Goal: Information Seeking & Learning: Learn about a topic

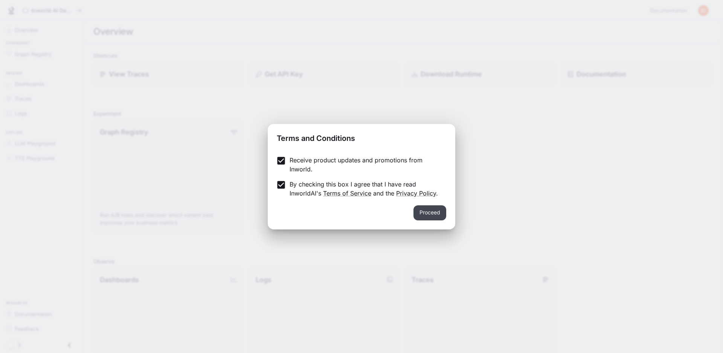
click at [436, 212] on button "Proceed" at bounding box center [429, 212] width 33 height 15
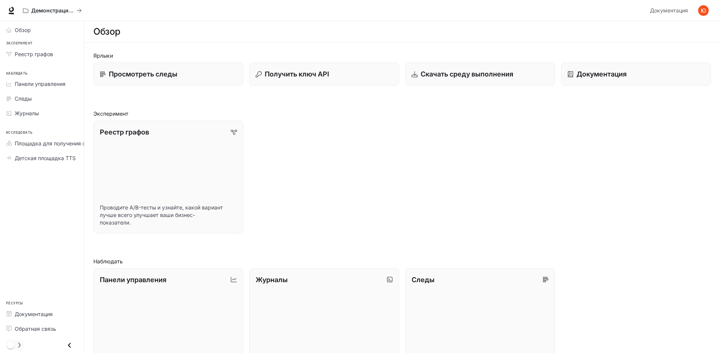
click at [473, 152] on div "Реестр графов Проводите A/B-тесты и узнайте, какой вариант лучше всего улучшает…" at bounding box center [399, 173] width 624 height 119
click at [471, 113] on h2 "Эксперимент" at bounding box center [402, 114] width 618 height 8
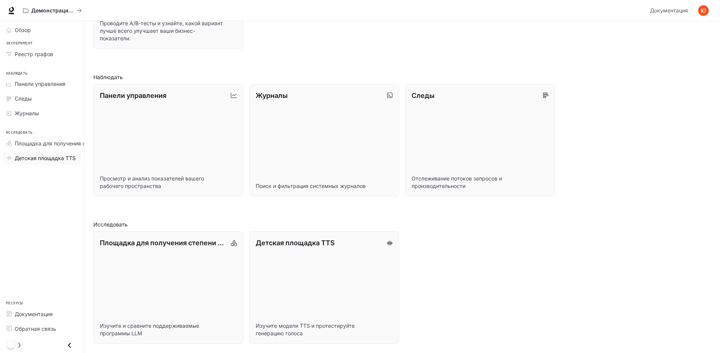
click at [53, 160] on font "Детская площадка TTS" at bounding box center [45, 158] width 61 height 6
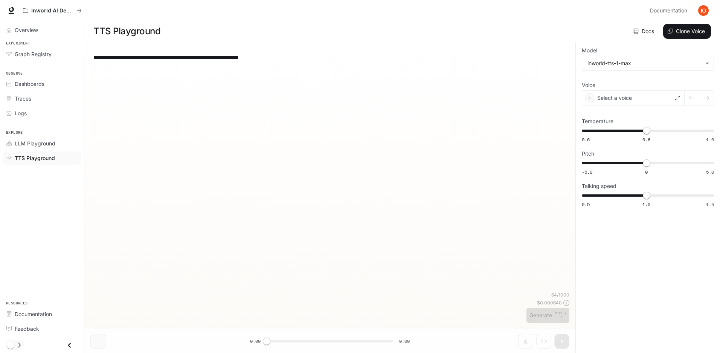
scroll to position [0, 0]
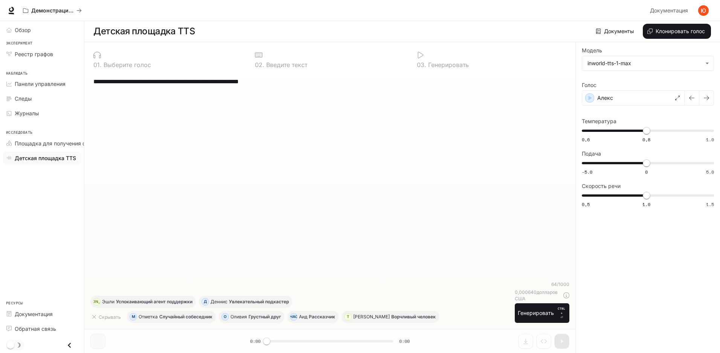
drag, startPoint x: 238, startPoint y: 78, endPoint x: 280, endPoint y: 80, distance: 41.8
click at [280, 80] on textarea "**********" at bounding box center [329, 81] width 473 height 9
click at [64, 140] on font "Площадка для получения степени магистра права" at bounding box center [80, 143] width 131 height 6
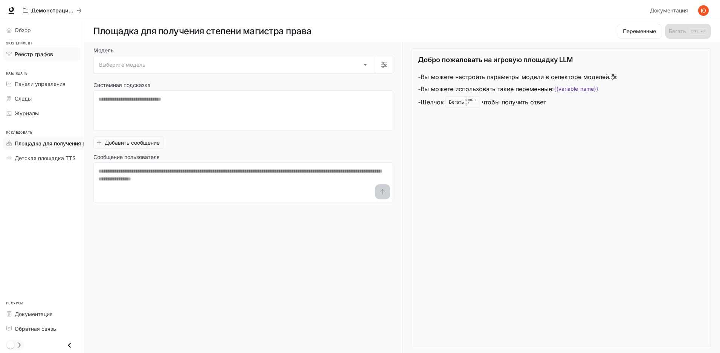
click at [30, 56] on font "Реестр графов" at bounding box center [34, 54] width 38 height 6
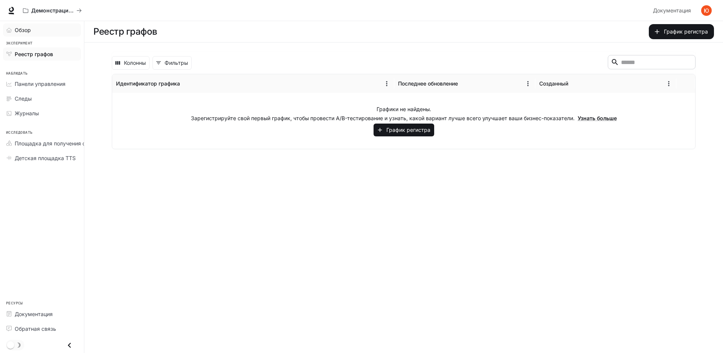
click at [33, 31] on div "Обзор" at bounding box center [46, 30] width 63 height 8
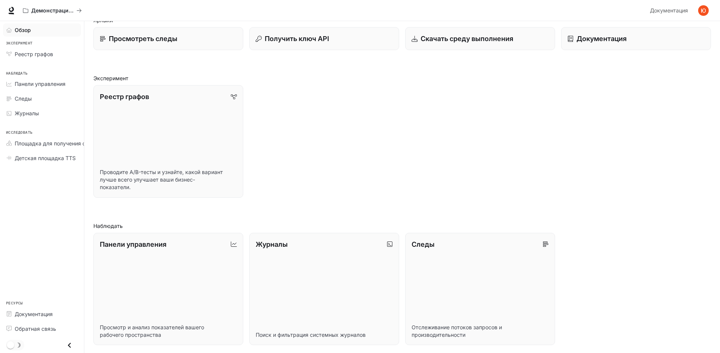
scroll to position [34, 0]
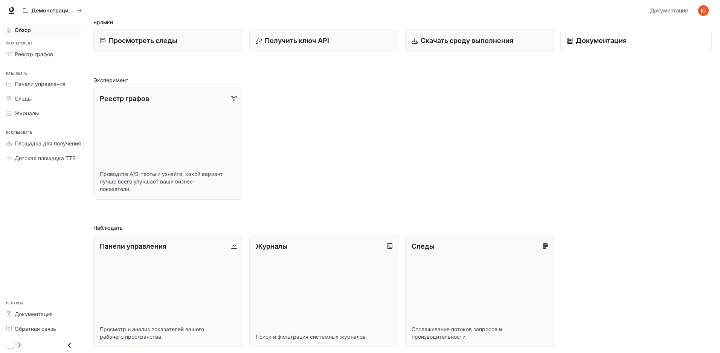
click at [604, 44] on font "Документация" at bounding box center [601, 41] width 50 height 8
